Goal: Navigation & Orientation: Find specific page/section

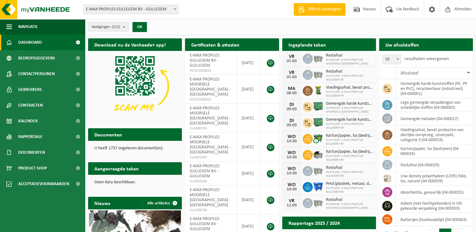
click at [173, 10] on span at bounding box center [175, 9] width 6 height 8
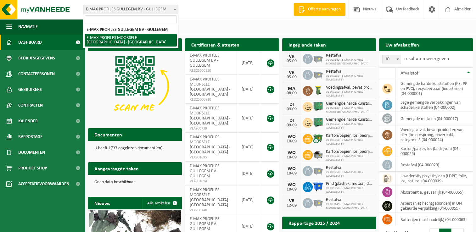
select select "172"
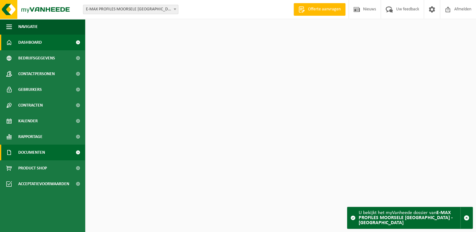
click at [43, 150] on span "Documenten" at bounding box center [31, 153] width 27 height 16
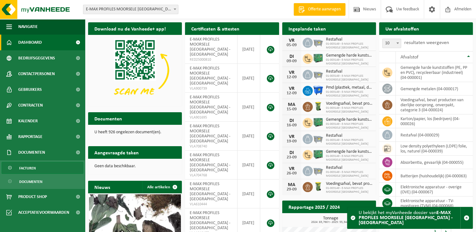
click at [38, 171] on link "Facturen" at bounding box center [43, 168] width 82 height 12
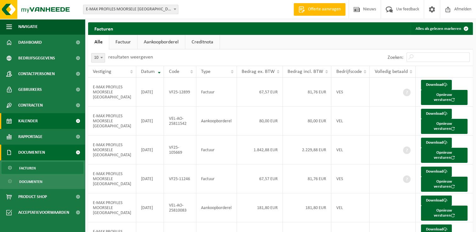
click at [44, 128] on link "Kalender" at bounding box center [42, 121] width 85 height 16
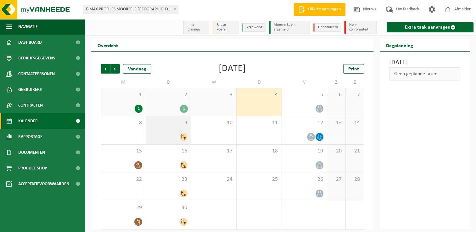
click at [170, 137] on div at bounding box center [168, 137] width 39 height 9
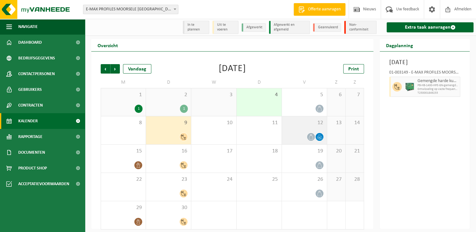
click at [314, 124] on span "12" at bounding box center [304, 123] width 39 height 7
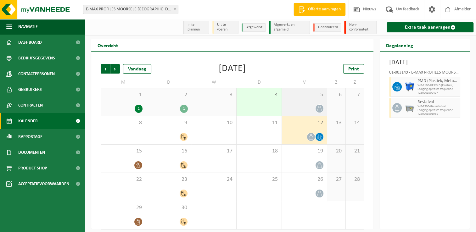
click at [308, 96] on span "5" at bounding box center [304, 95] width 39 height 7
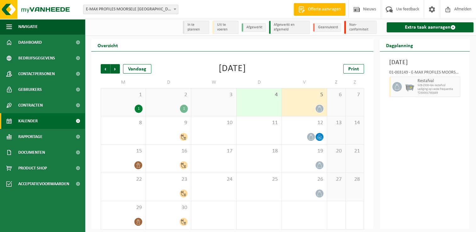
click at [160, 96] on span "2" at bounding box center [168, 95] width 39 height 7
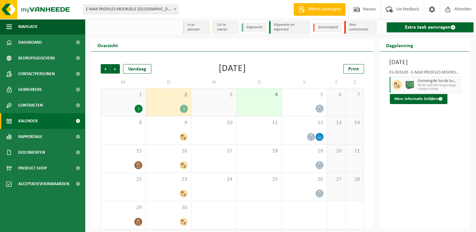
click at [122, 101] on div "1 1" at bounding box center [123, 102] width 45 height 28
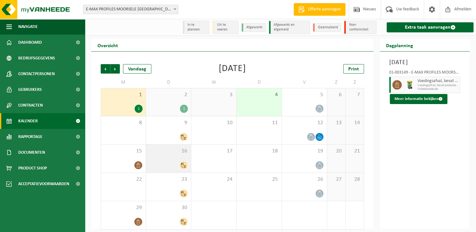
click at [161, 162] on div at bounding box center [168, 165] width 39 height 9
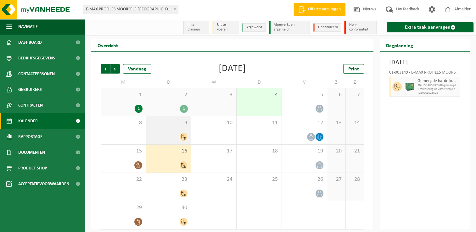
click at [170, 134] on div at bounding box center [168, 137] width 39 height 9
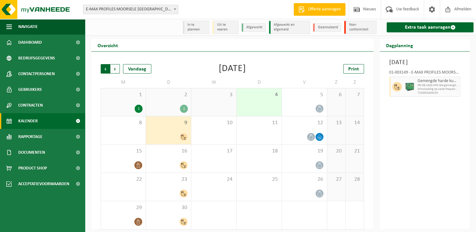
click at [116, 69] on span "Volgende" at bounding box center [115, 68] width 9 height 9
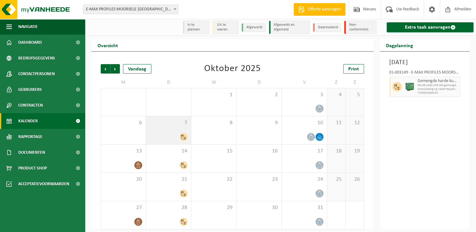
click at [164, 126] on span "7" at bounding box center [168, 123] width 39 height 7
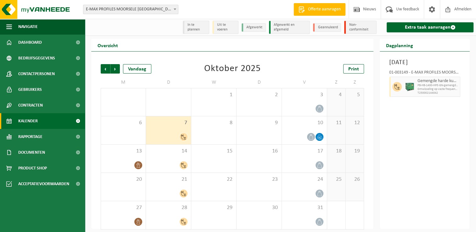
click at [52, 119] on link "Kalender" at bounding box center [42, 121] width 85 height 16
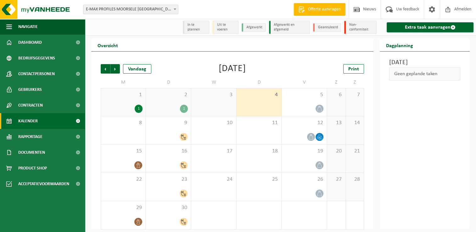
click at [196, 27] on li "In te plannen" at bounding box center [196, 27] width 26 height 13
click at [174, 9] on b at bounding box center [175, 10] width 3 height 2
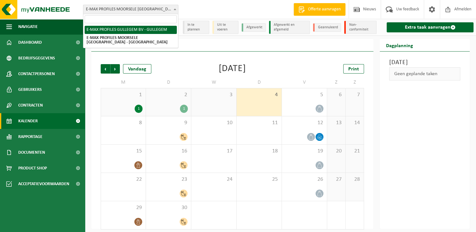
select select "6016"
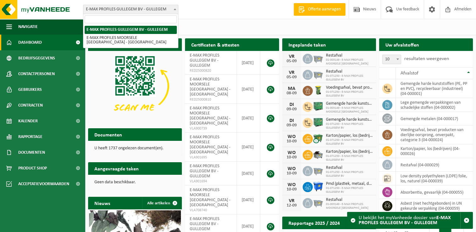
click at [177, 10] on span at bounding box center [175, 9] width 6 height 8
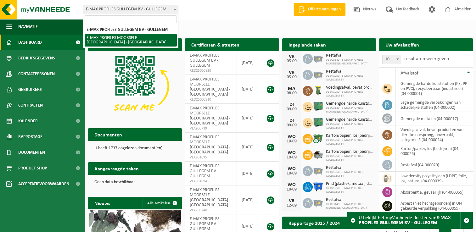
select select "172"
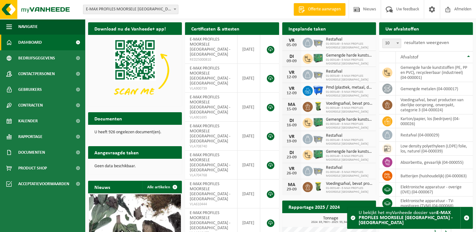
click at [336, 60] on span "01-003149 - E-MAX PROFILES MOORSELE [GEOGRAPHIC_DATA]" at bounding box center [349, 62] width 47 height 8
click at [39, 151] on span "Documenten" at bounding box center [31, 153] width 27 height 16
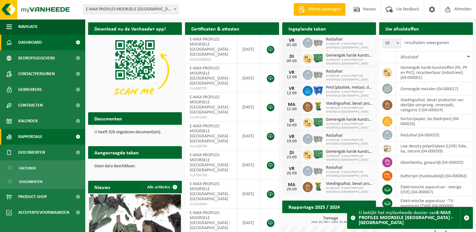
click at [31, 139] on span "Rapportage" at bounding box center [30, 137] width 24 height 16
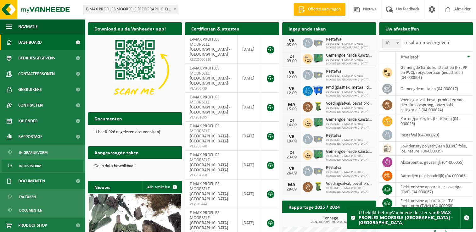
click at [26, 167] on span "In lijstvorm" at bounding box center [30, 166] width 22 height 12
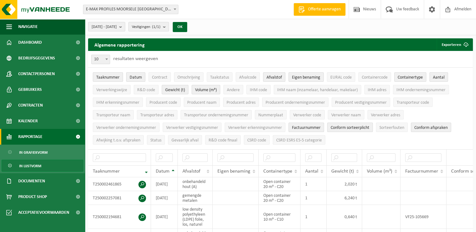
click at [49, 138] on link "Rapportage" at bounding box center [42, 137] width 85 height 16
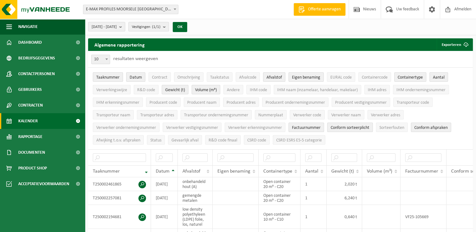
click at [37, 115] on span "Kalender" at bounding box center [28, 121] width 20 height 16
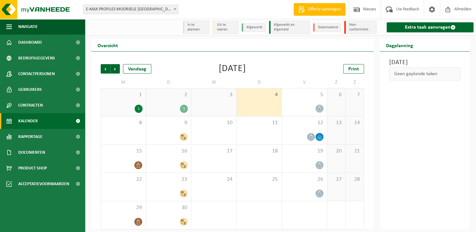
click at [279, 29] on li "Afgewerkt en afgemeld" at bounding box center [289, 27] width 41 height 13
